Goal: Information Seeking & Learning: Learn about a topic

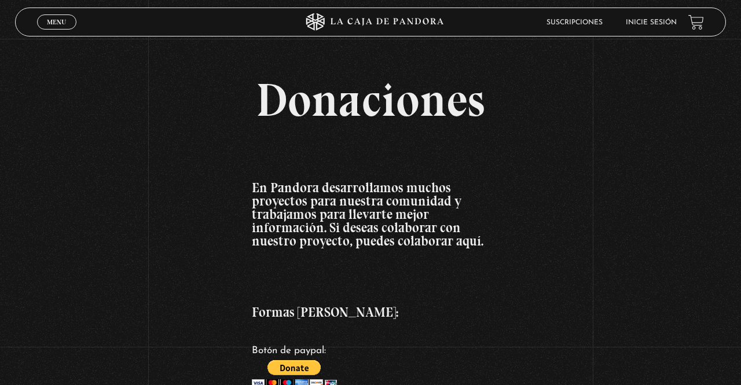
click at [49, 22] on span "Menu" at bounding box center [56, 22] width 19 height 7
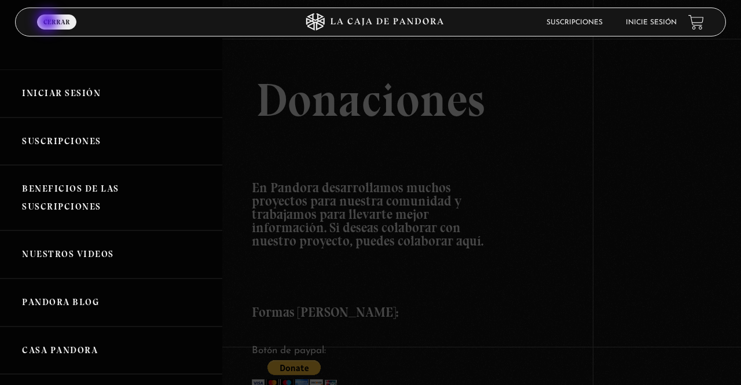
click at [49, 89] on link "Iniciar Sesión" at bounding box center [111, 93] width 222 height 48
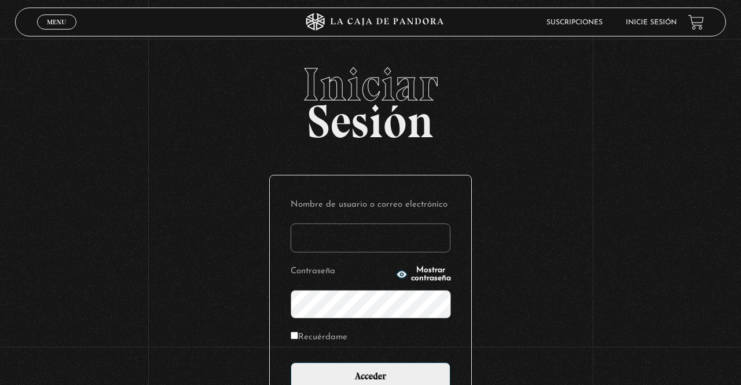
click at [328, 248] on input "Nombre de usuario o correo electrónico" at bounding box center [371, 238] width 160 height 29
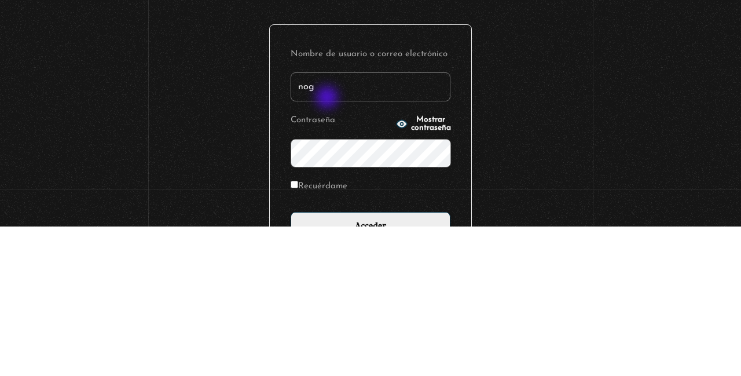
type input "noguera9229@gmail.com"
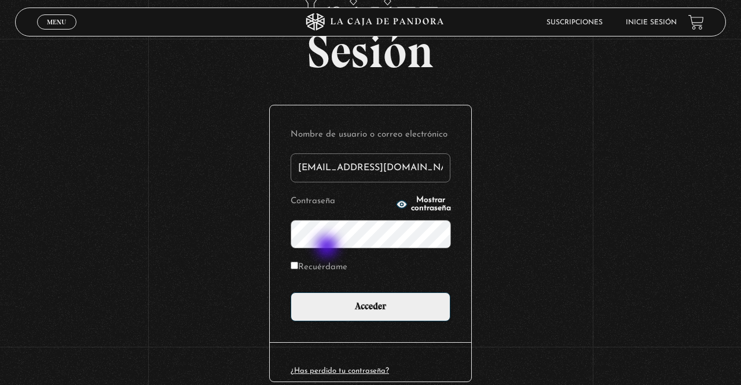
scroll to position [133, 0]
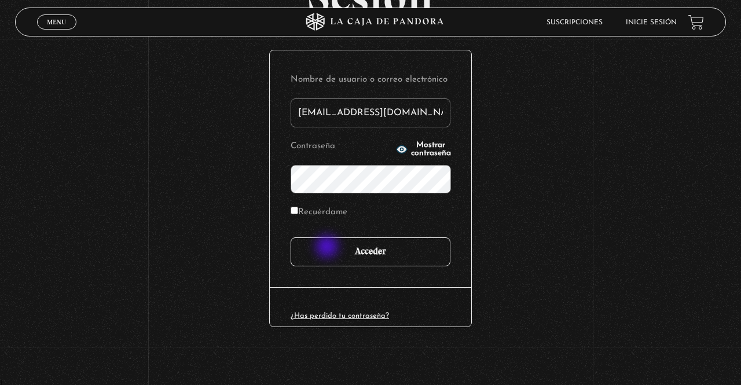
click at [401, 252] on input "Acceder" at bounding box center [371, 251] width 160 height 29
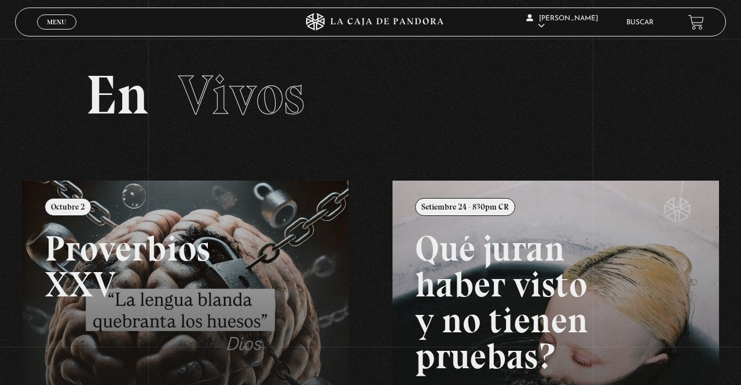
click at [57, 23] on span "Menu" at bounding box center [56, 22] width 19 height 7
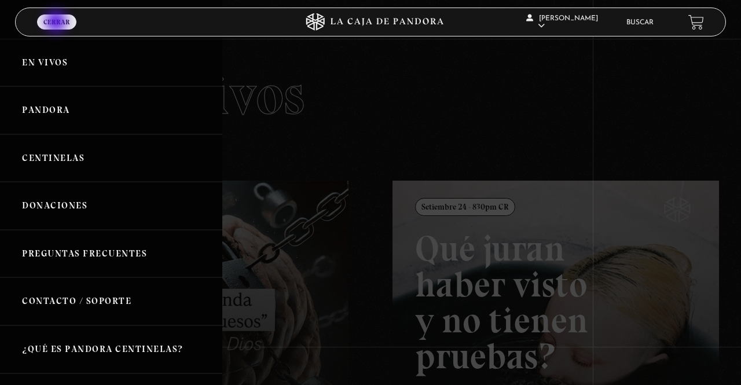
click at [46, 164] on link "Centinelas" at bounding box center [111, 158] width 222 height 48
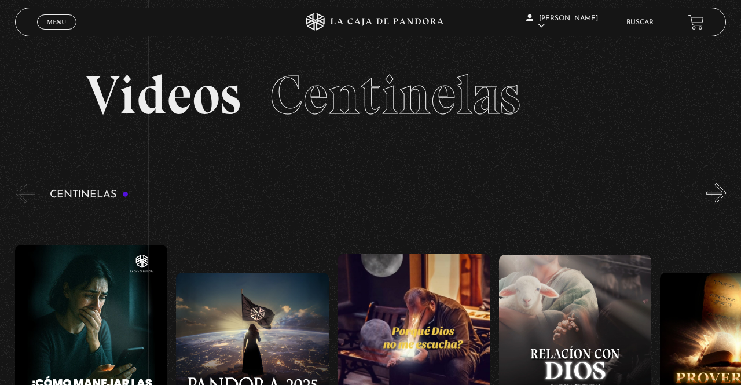
click at [647, 22] on link "Buscar" at bounding box center [640, 22] width 27 height 7
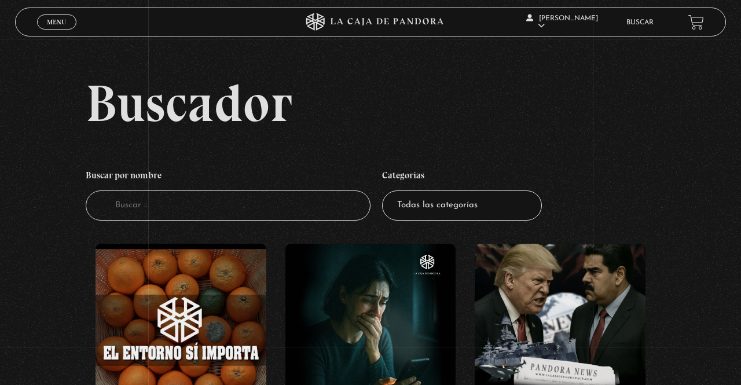
click at [235, 221] on input "Buscador" at bounding box center [228, 205] width 285 height 31
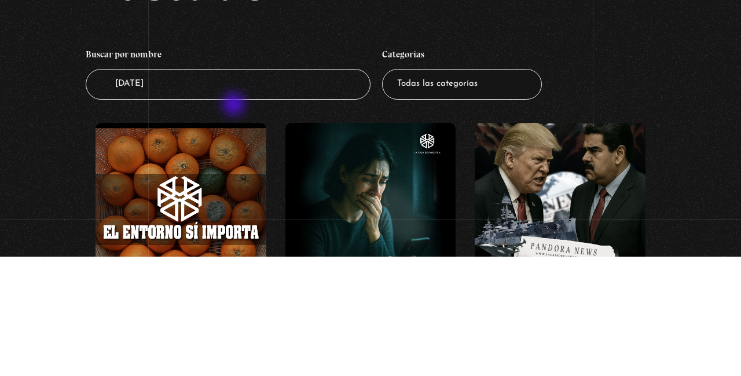
type input "Halloween"
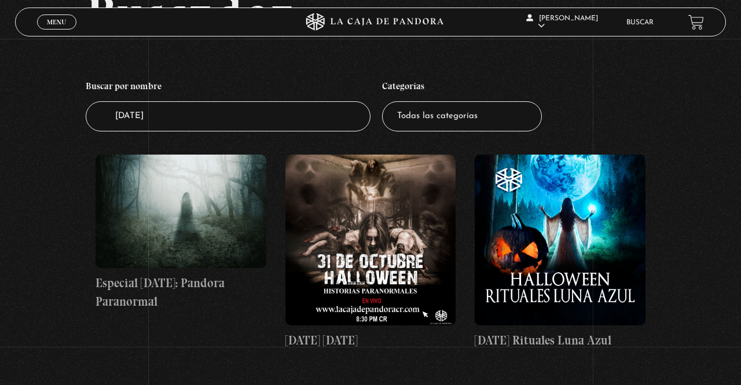
scroll to position [86, 0]
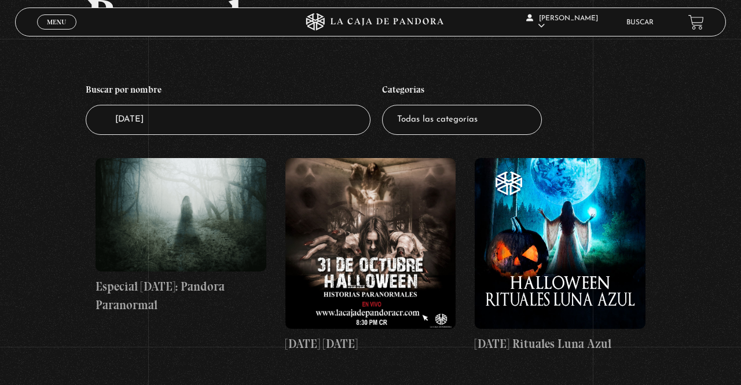
click at [557, 261] on figure at bounding box center [560, 243] width 171 height 171
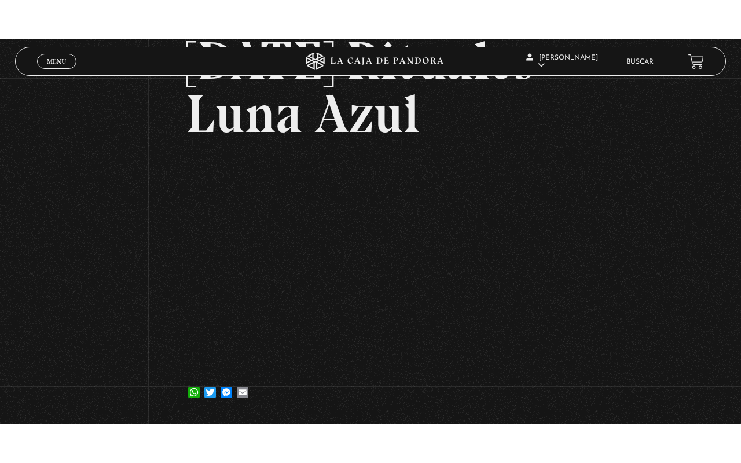
scroll to position [108, 0]
